Goal: Transaction & Acquisition: Purchase product/service

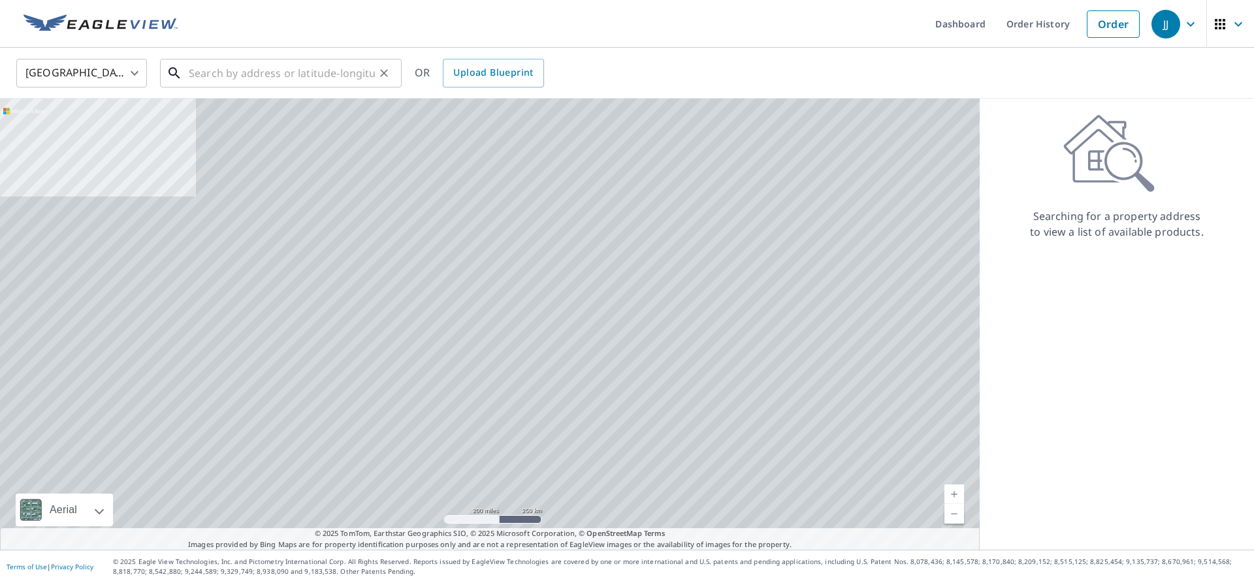
click at [213, 71] on input "text" at bounding box center [282, 73] width 186 height 37
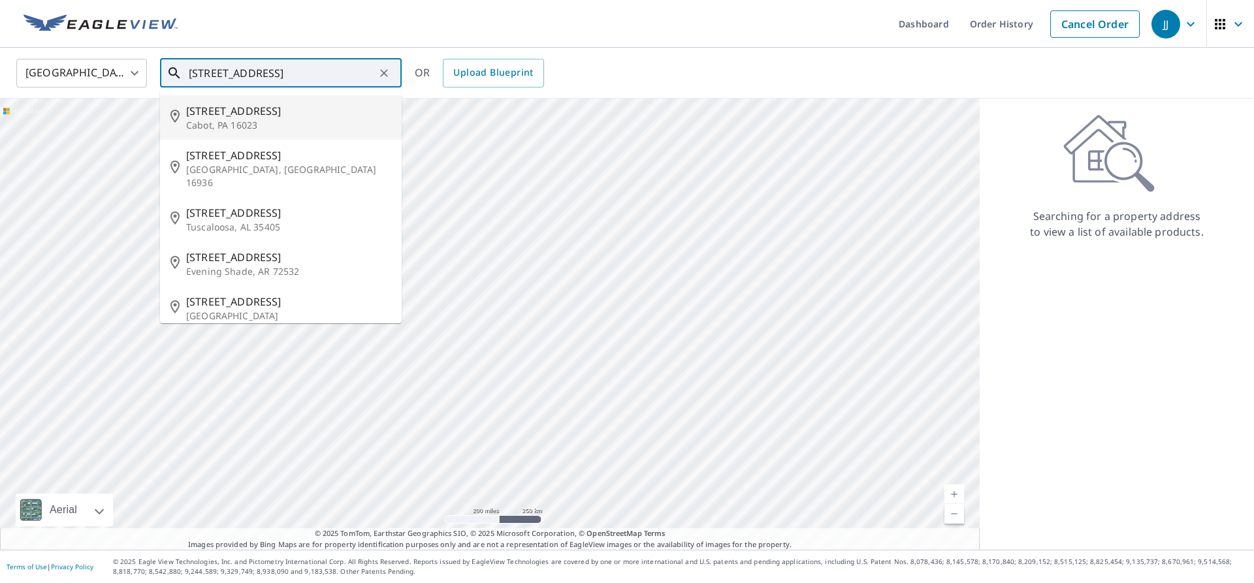
click at [285, 105] on span "[STREET_ADDRESS]" at bounding box center [288, 111] width 205 height 16
type input "[STREET_ADDRESS][PERSON_NAME]"
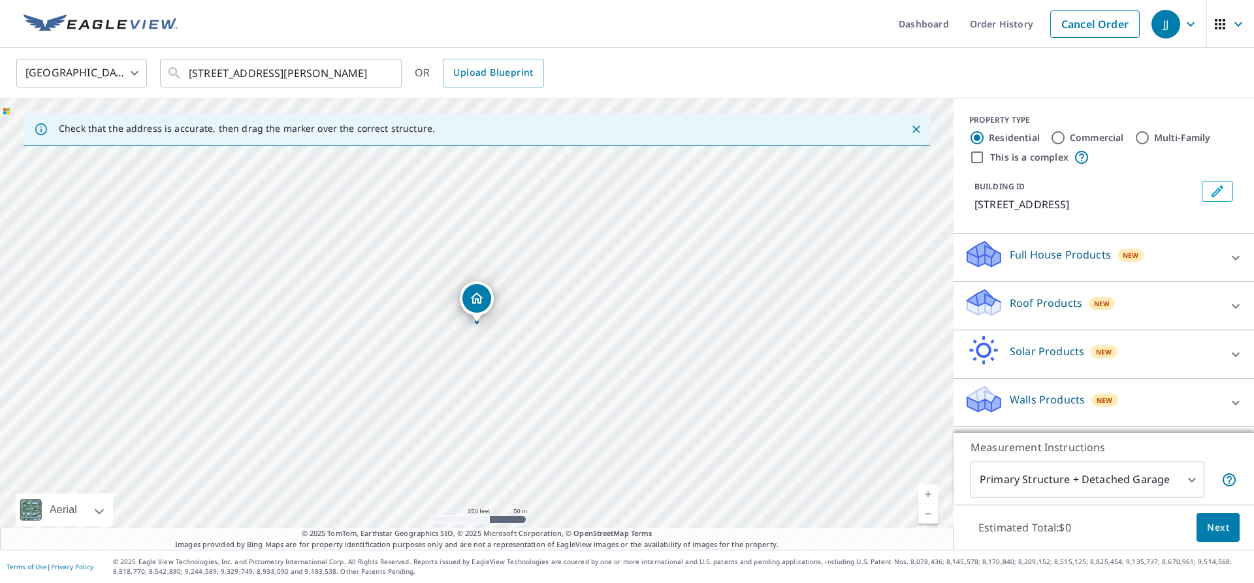
click at [1230, 300] on icon at bounding box center [1236, 306] width 16 height 16
click at [1005, 347] on p "Premium" at bounding box center [1006, 343] width 46 height 16
click at [983, 347] on input "Premium $20.5 - $66" at bounding box center [974, 344] width 20 height 16
checkbox input "true"
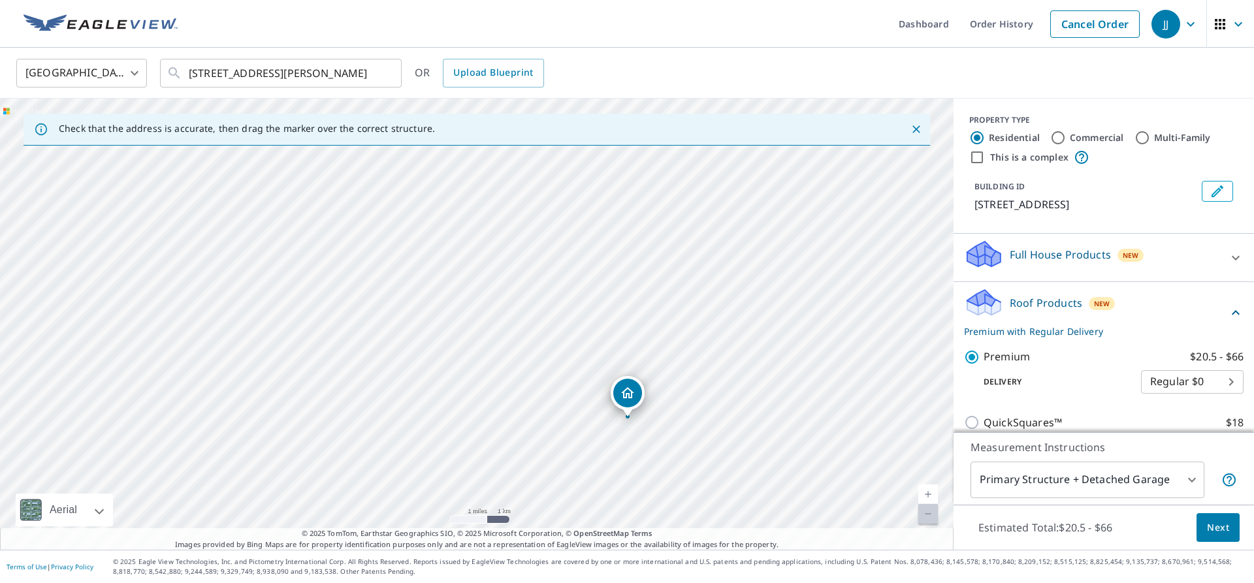
scroll to position [187, 0]
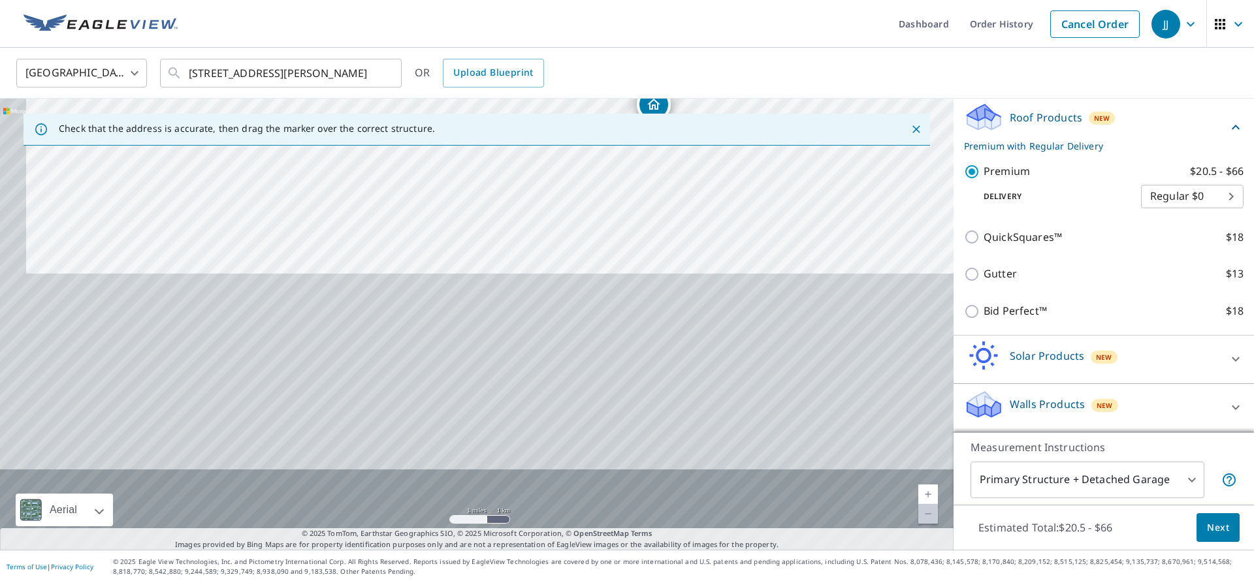
drag, startPoint x: 114, startPoint y: 389, endPoint x: 163, endPoint y: 16, distance: 375.5
click at [161, 18] on div "Dashboard Order History Cancel Order JJ United States [GEOGRAPHIC_DATA] ​ [STRE…" at bounding box center [627, 291] width 1254 height 583
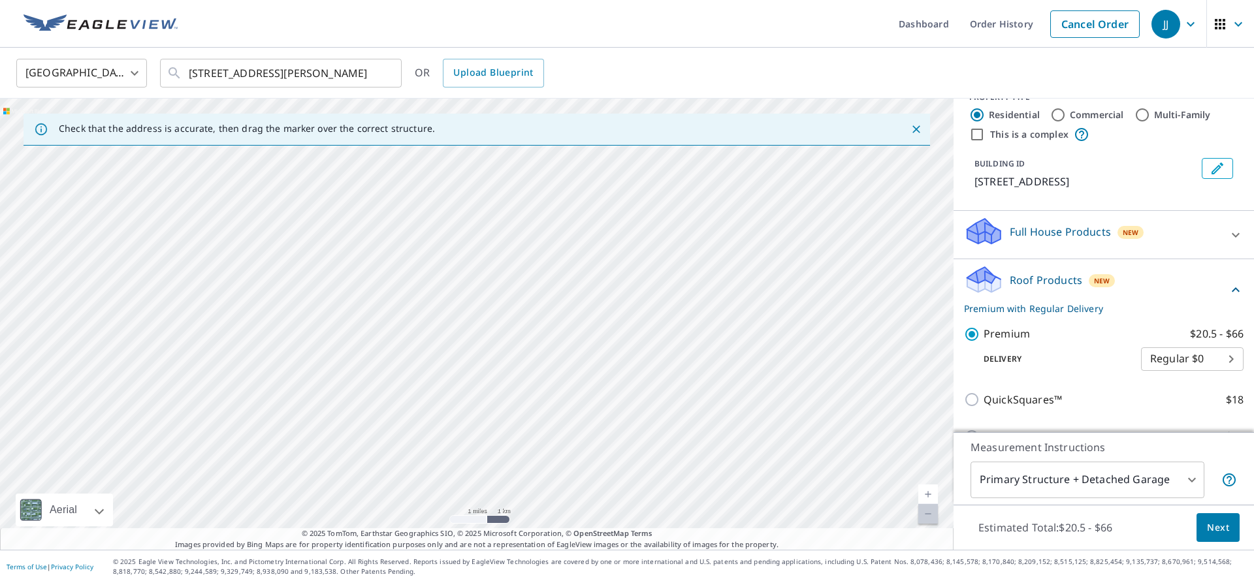
scroll to position [0, 0]
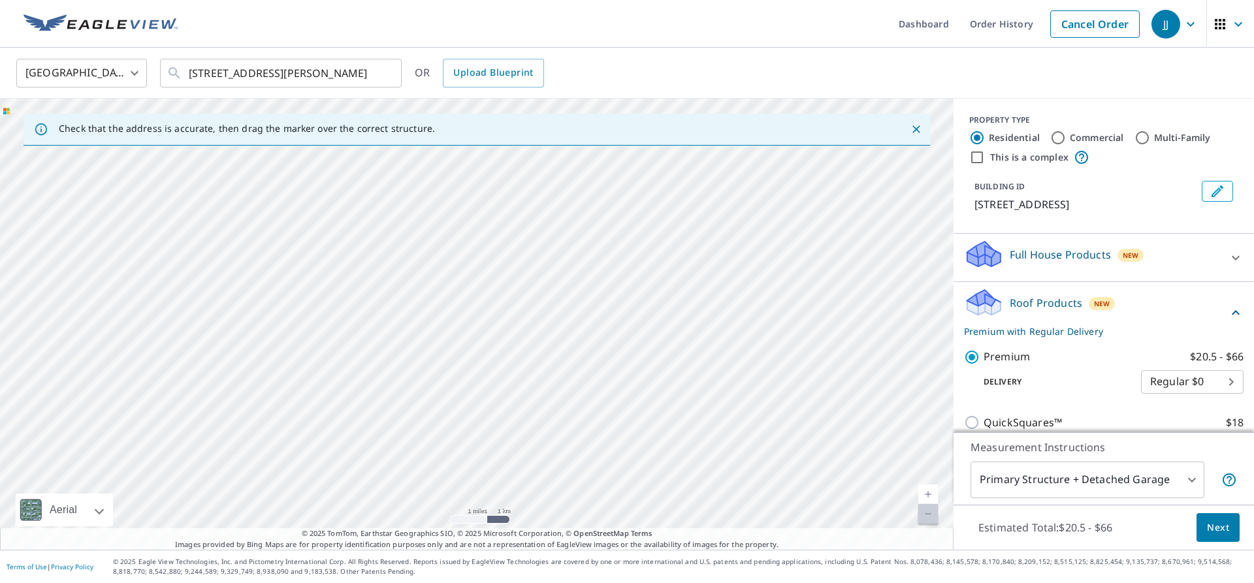
click at [1216, 537] on button "Next" at bounding box center [1217, 527] width 43 height 29
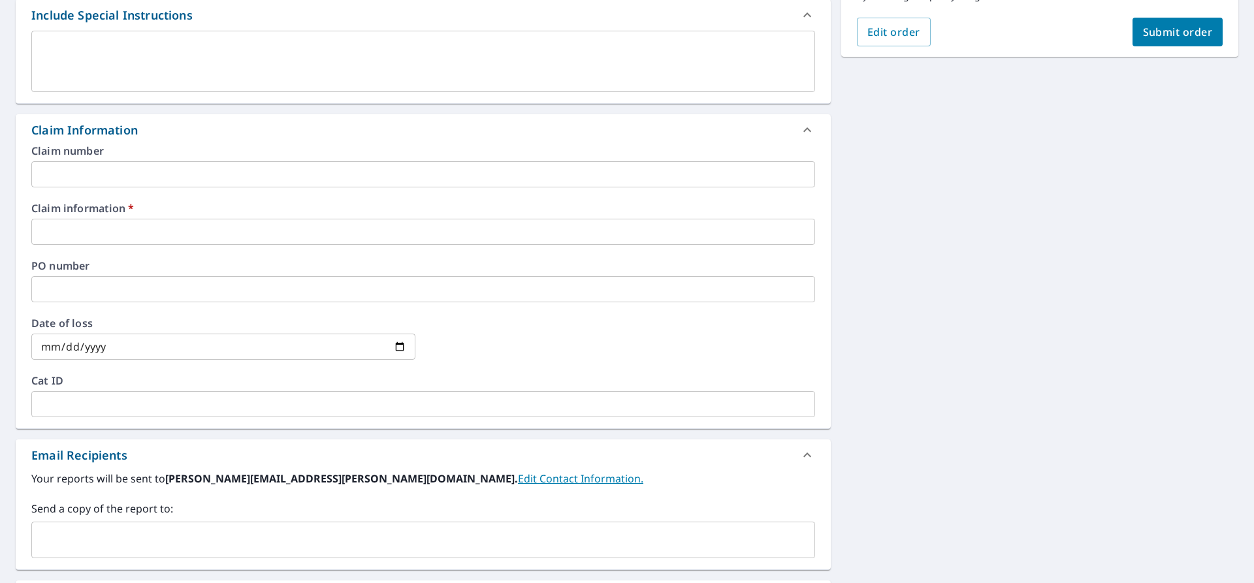
scroll to position [307, 0]
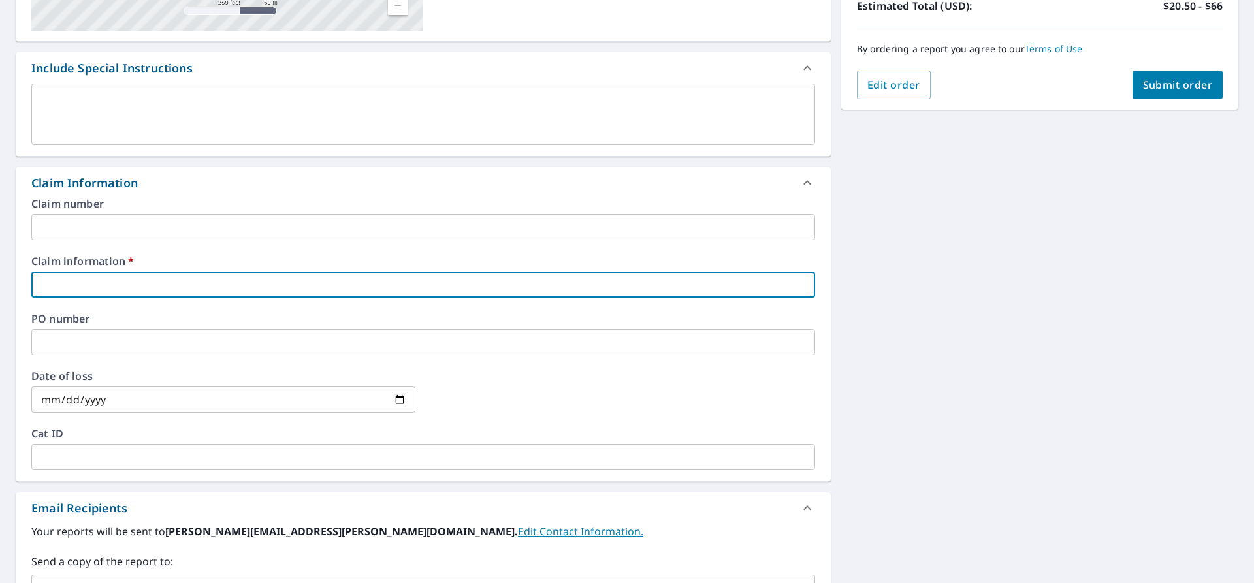
click at [110, 293] on input "text" at bounding box center [423, 285] width 784 height 26
type input "M"
checkbox input "true"
type input "Mu"
checkbox input "true"
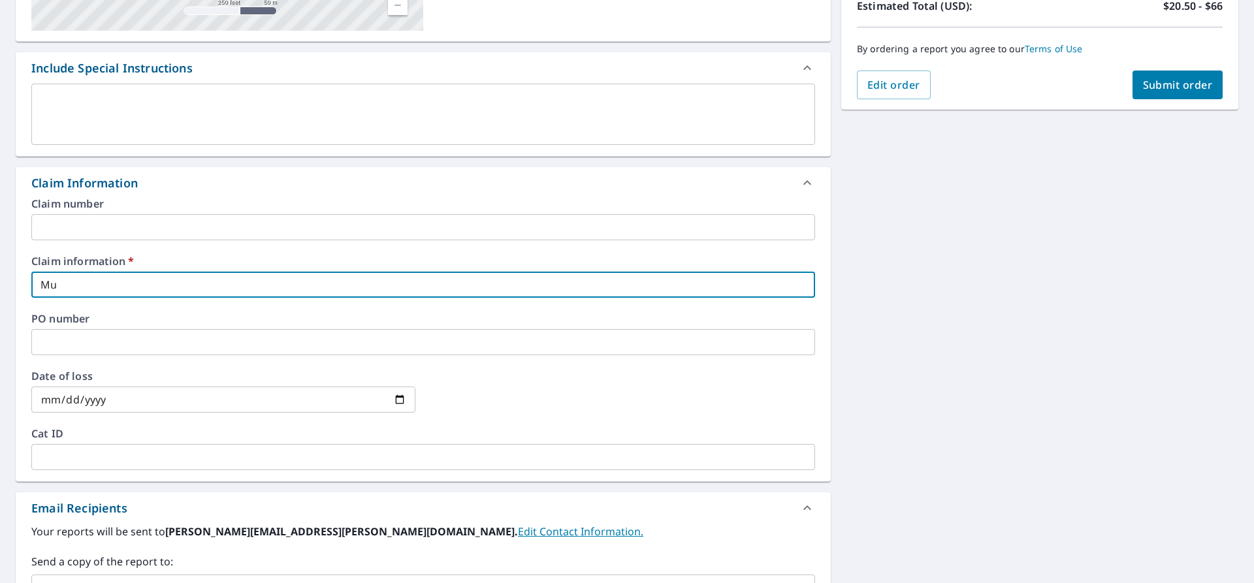
type input "Mud"
checkbox input "true"
type input "Mudr"
checkbox input "true"
type input "Mudri"
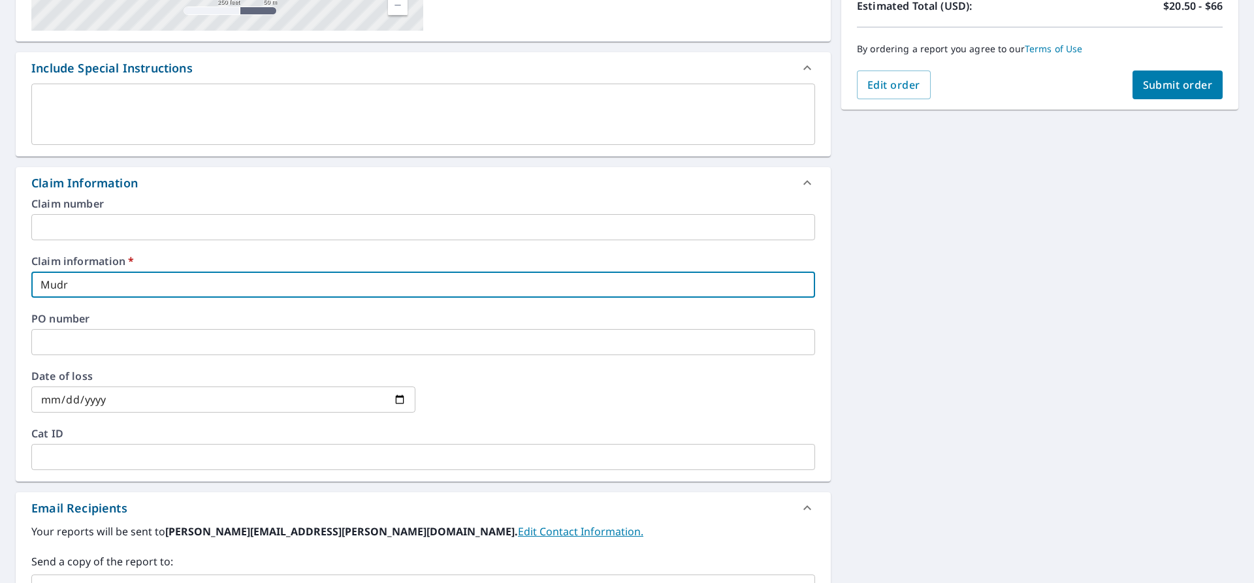
checkbox input "true"
type input "Mudrin"
checkbox input "true"
type input "Mudrini"
checkbox input "true"
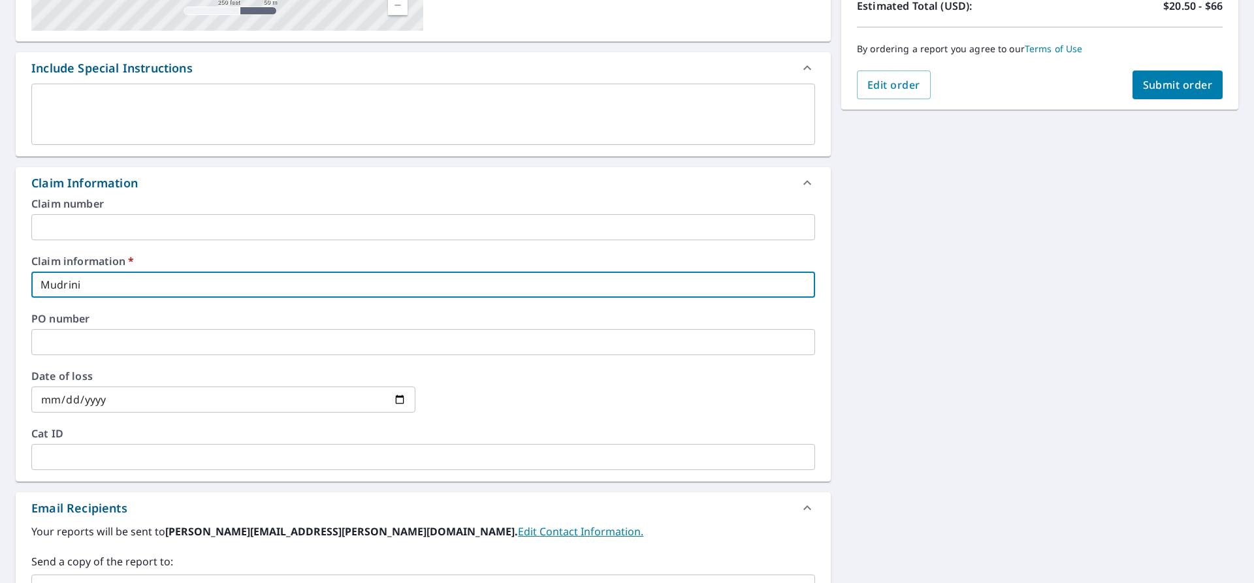
type input "Mudrinic"
checkbox input "true"
type input "Mudrinich"
checkbox input "true"
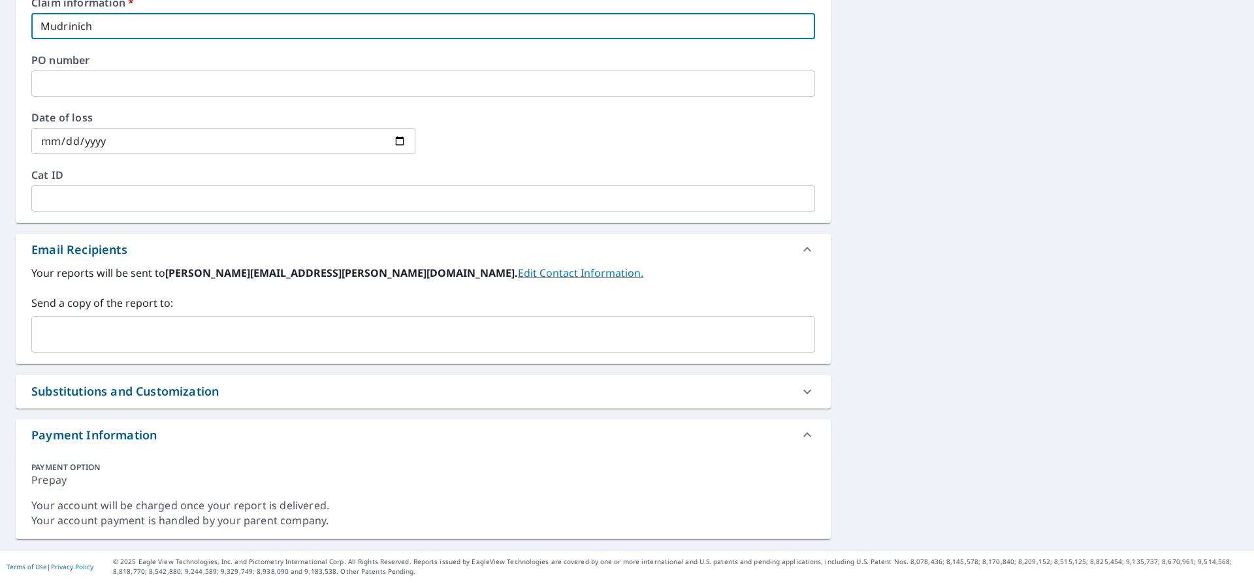
click at [120, 350] on div "​" at bounding box center [423, 334] width 784 height 37
type input "Mudrinich"
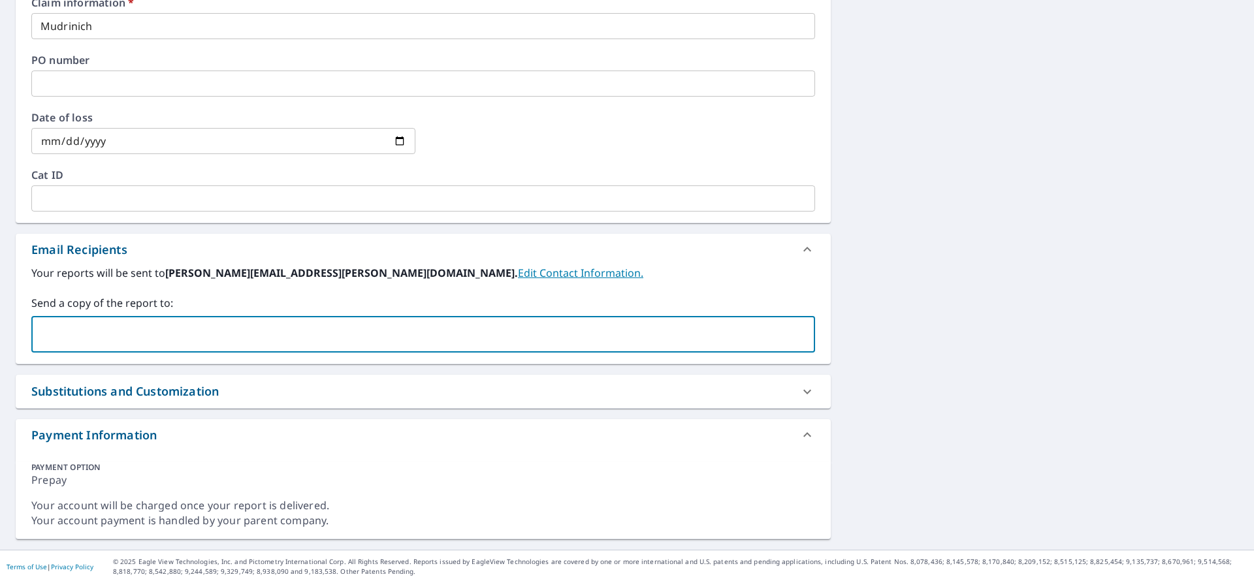
paste input "[PERSON_NAME] <[EMAIL_ADDRESS][DOMAIN_NAME]>"
drag, startPoint x: 154, startPoint y: 328, endPoint x: 0, endPoint y: 299, distance: 156.8
click at [37, 322] on input "[PERSON_NAME] <[EMAIL_ADDRESS][DOMAIN_NAME]" at bounding box center [413, 334] width 752 height 25
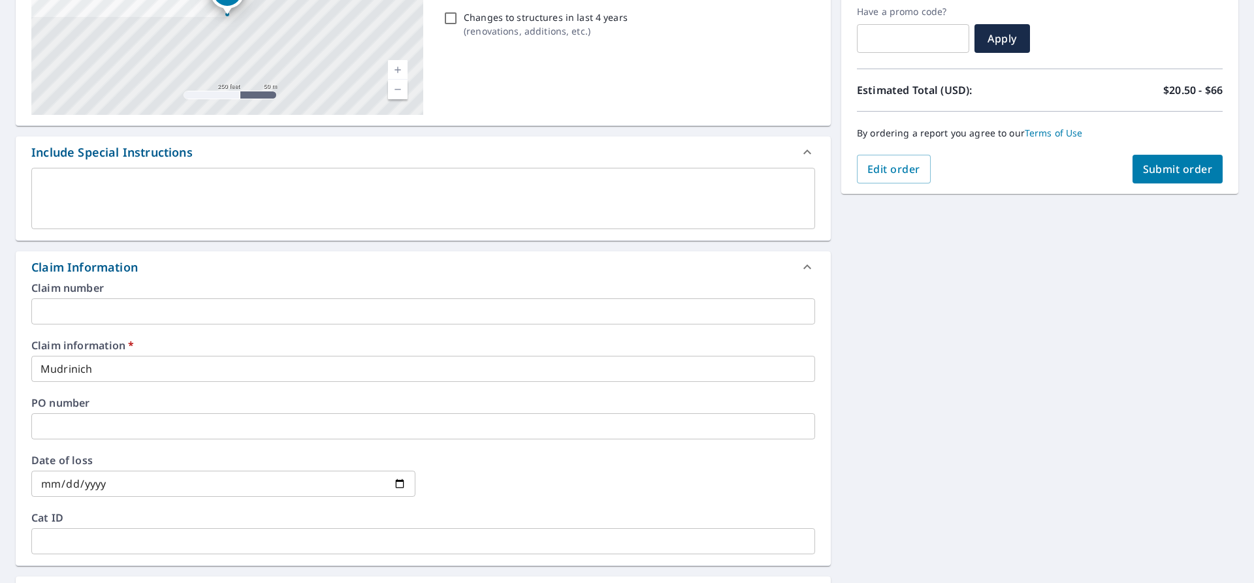
scroll to position [0, 0]
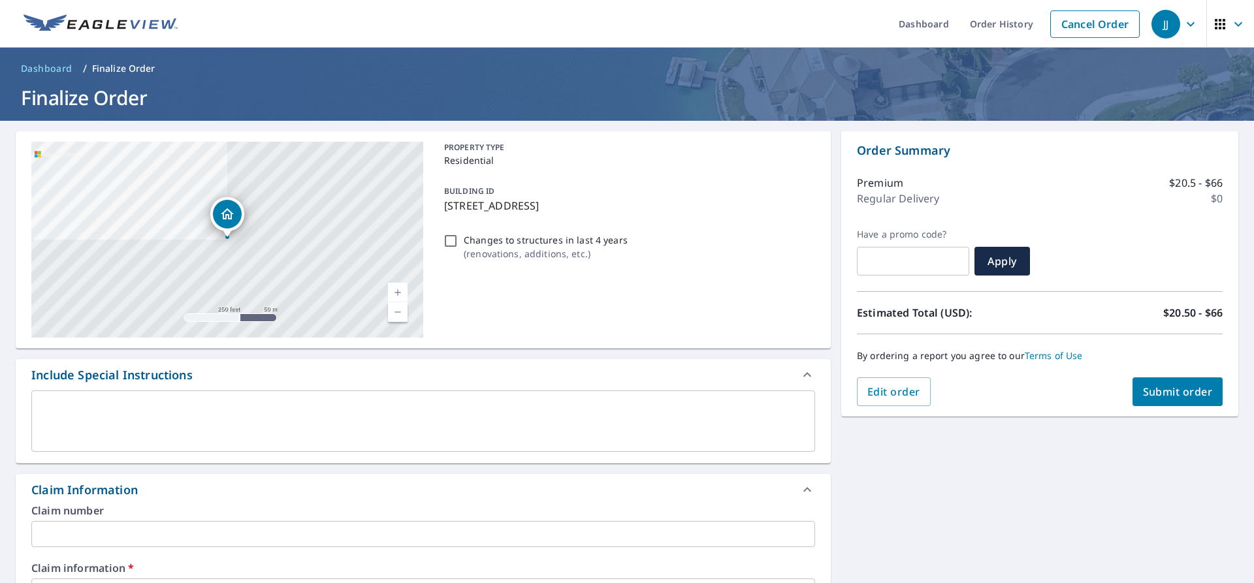
type input "[EMAIL_ADDRESS][DOMAIN_NAME]"
click at [1181, 400] on button "Submit order" at bounding box center [1177, 391] width 91 height 29
checkbox input "true"
